Goal: Browse casually

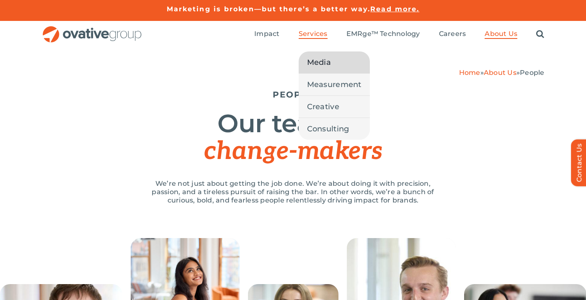
click at [323, 57] on span "Media" at bounding box center [319, 63] width 24 height 12
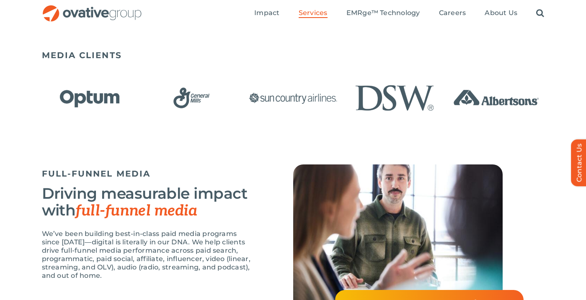
scroll to position [589, 0]
